Goal: Task Accomplishment & Management: Manage account settings

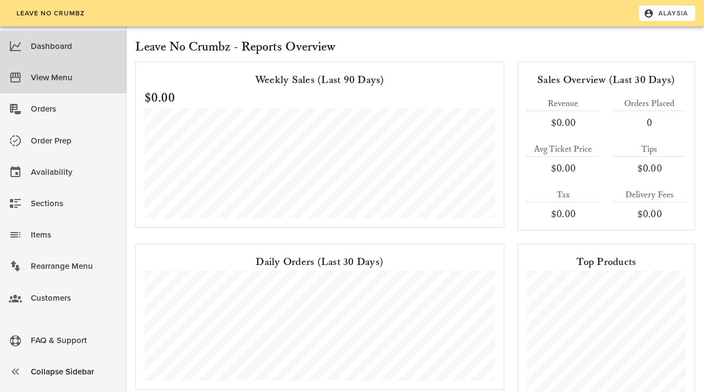
click at [31, 70] on div "View Menu" at bounding box center [74, 78] width 87 height 18
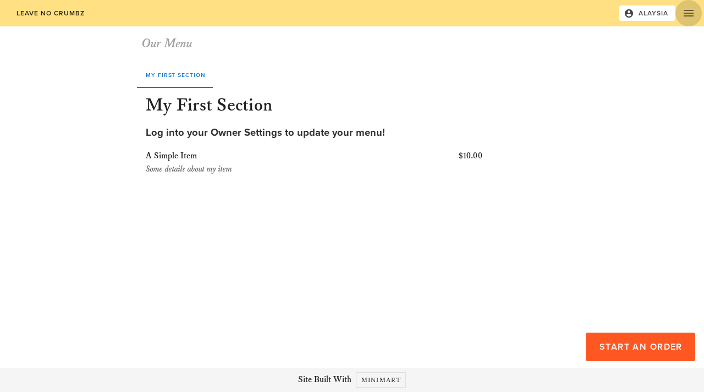
click at [687, 17] on icon "button" at bounding box center [688, 13] width 13 height 13
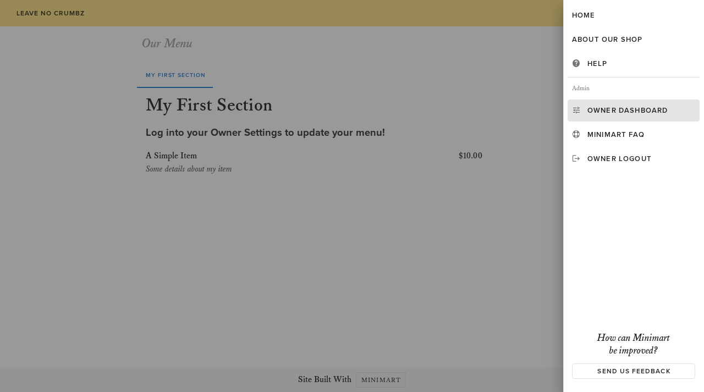
click at [643, 111] on div "Owner Dashboard" at bounding box center [641, 110] width 108 height 9
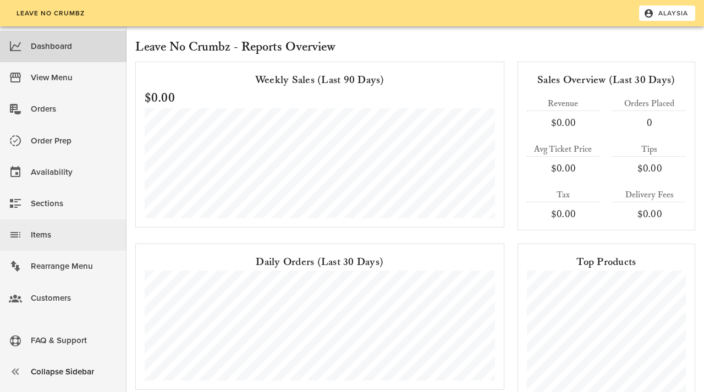
scroll to position [29, 0]
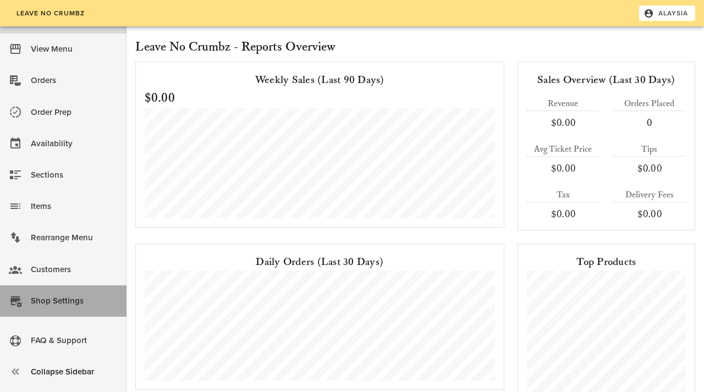
click at [42, 293] on div "Shop Settings" at bounding box center [74, 301] width 87 height 18
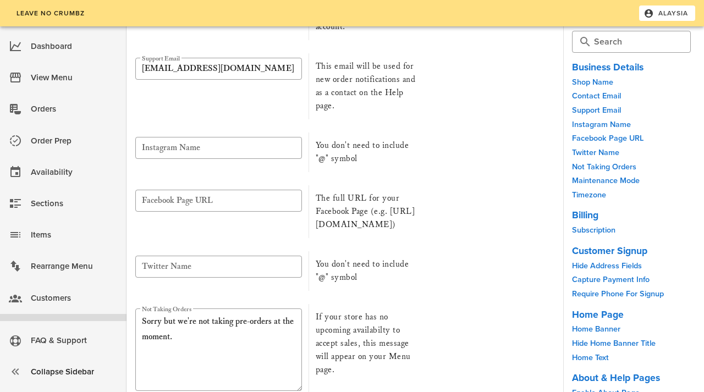
scroll to position [157, 0]
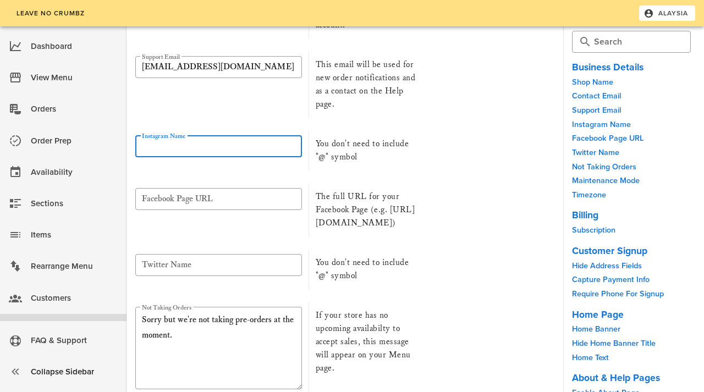
click at [231, 154] on input "Instagram Name" at bounding box center [218, 146] width 153 height 18
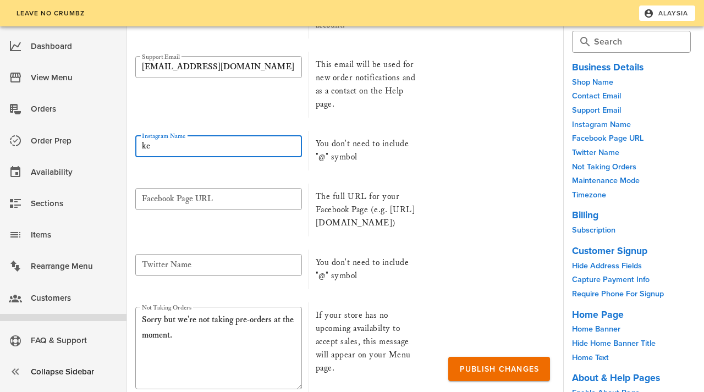
type input "k"
type input "leave.no.crumbz"
click at [201, 196] on input "Facebook Page URL" at bounding box center [218, 199] width 153 height 18
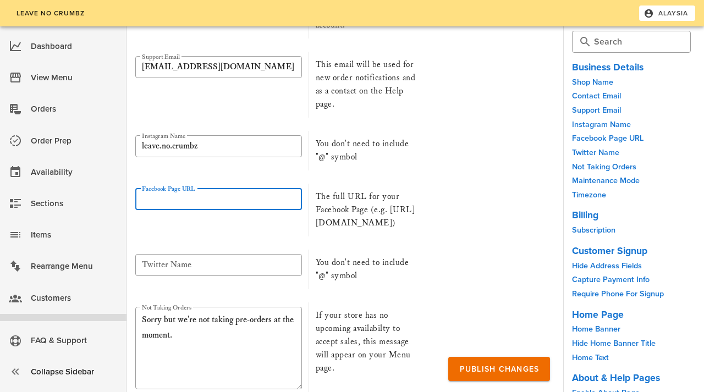
paste input "[URL][DOMAIN_NAME][DOMAIN_NAME]"
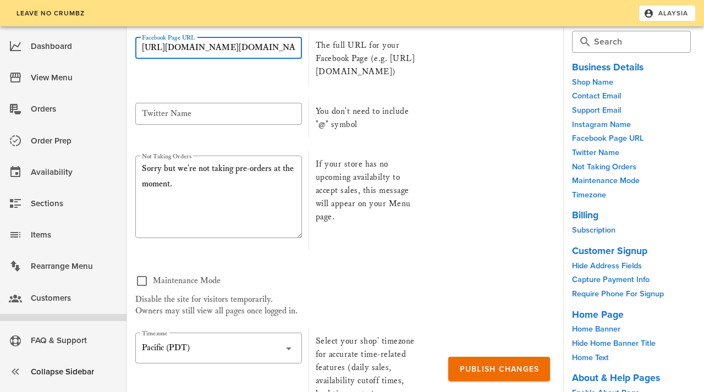
scroll to position [313, 0]
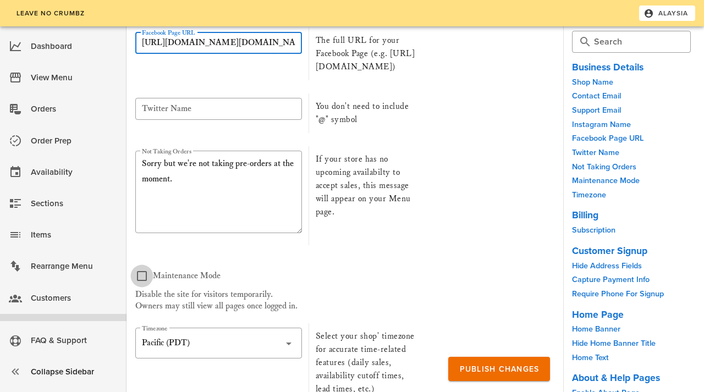
type input "[URL][DOMAIN_NAME][DOMAIN_NAME]"
click at [142, 278] on div at bounding box center [142, 276] width 19 height 19
checkbox input "true"
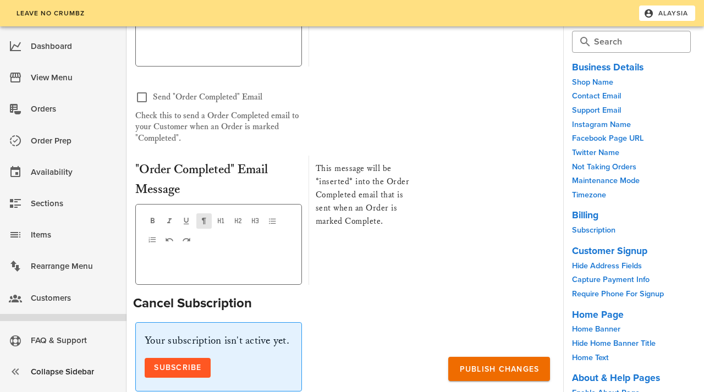
scroll to position [4877, 0]
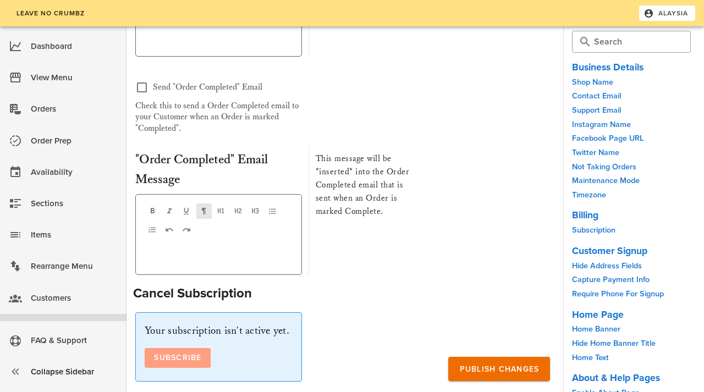
click at [180, 353] on span "Subscribe" at bounding box center [177, 357] width 48 height 9
